Goal: Task Accomplishment & Management: Manage account settings

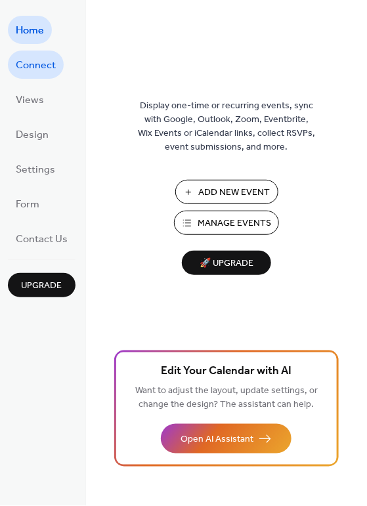
click at [38, 68] on span "Connect" at bounding box center [36, 66] width 40 height 20
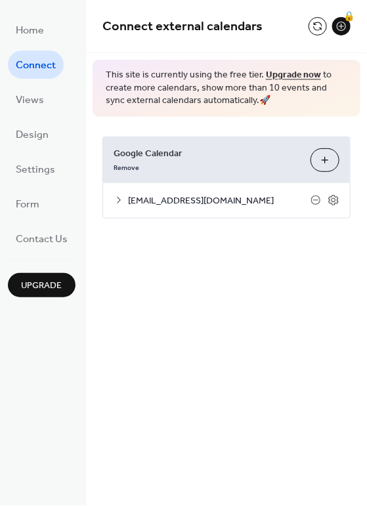
click at [182, 197] on span "[EMAIL_ADDRESS][DOMAIN_NAME]" at bounding box center [219, 201] width 182 height 14
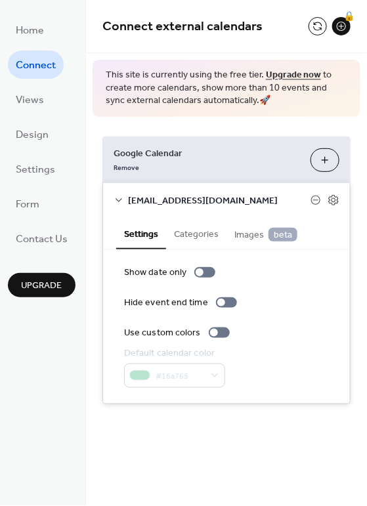
drag, startPoint x: 365, startPoint y: 102, endPoint x: 363, endPoint y: 145, distance: 42.6
click at [363, 145] on div "Connect external calendars 🔒 This site is currently using the free tier. Upgrad…" at bounding box center [226, 221] width 281 height 443
click at [365, 228] on div "Google Calendar Remove Choose Calendars [EMAIL_ADDRESS][DOMAIN_NAME] Settings C…" at bounding box center [226, 270] width 281 height 307
click at [359, 209] on div "Google Calendar Remove Choose Calendars [EMAIL_ADDRESS][DOMAIN_NAME] Settings C…" at bounding box center [226, 270] width 281 height 307
click at [342, 24] on div "🔒" at bounding box center [341, 26] width 18 height 18
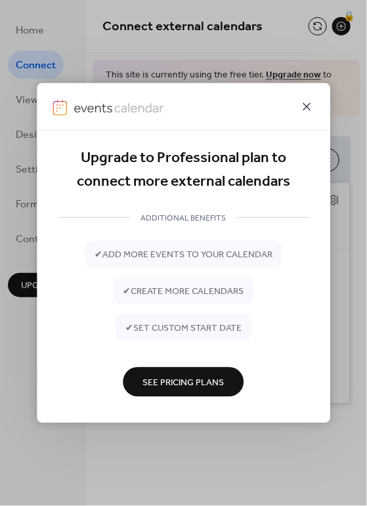
click at [308, 102] on icon at bounding box center [306, 106] width 16 height 16
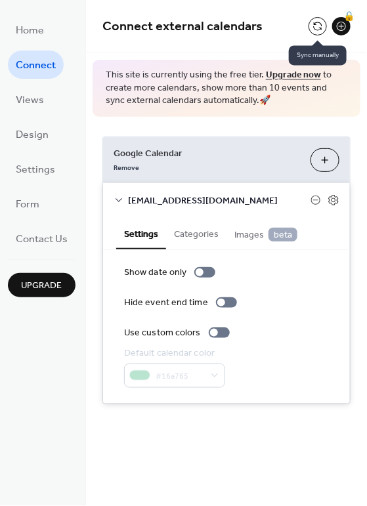
click at [313, 28] on button at bounding box center [317, 26] width 18 height 18
